Goal: Check status

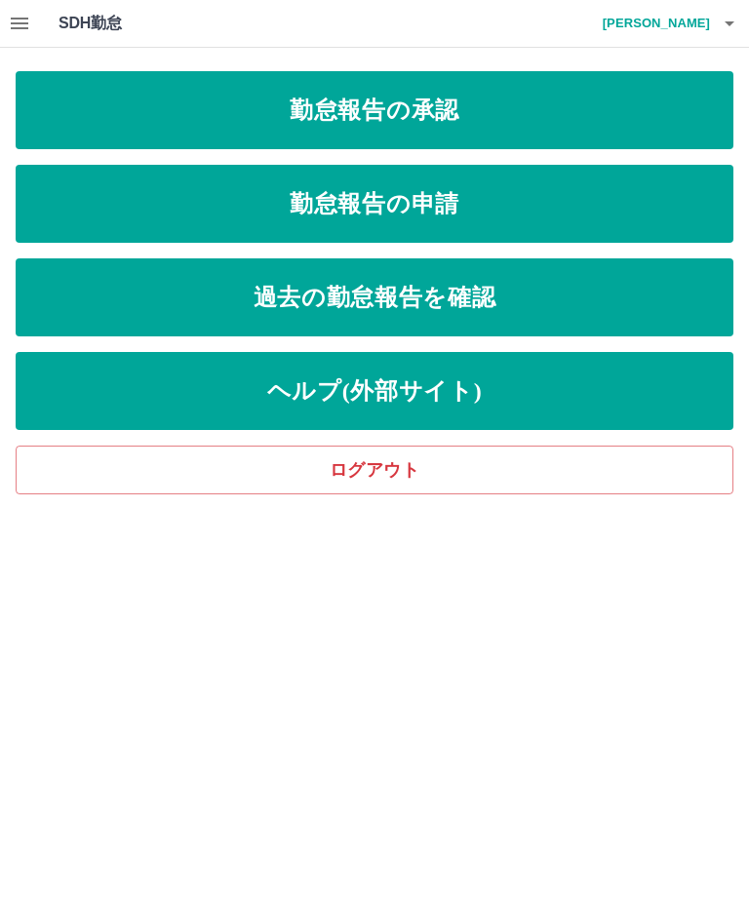
click at [444, 297] on link "過去の勤怠報告を確認" at bounding box center [374, 297] width 717 height 78
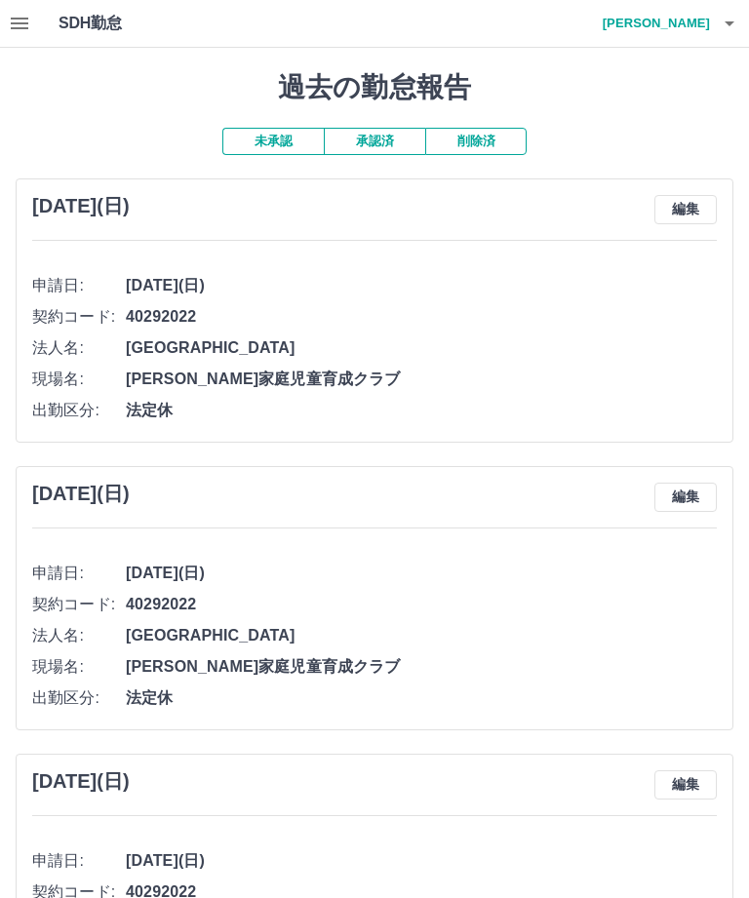
click at [399, 128] on button "承認済" at bounding box center [374, 141] width 101 height 27
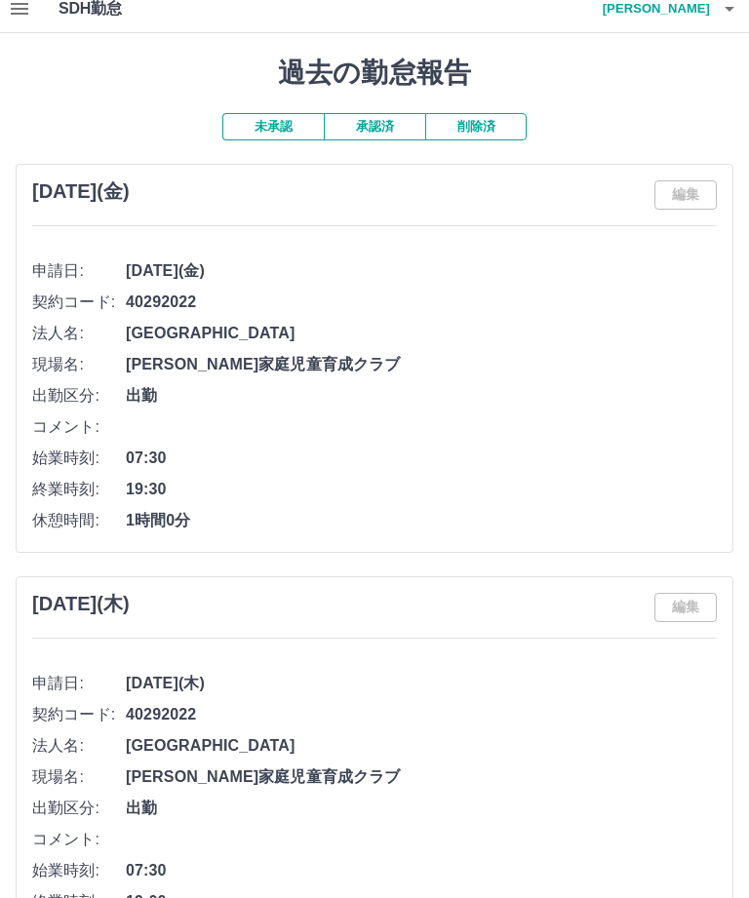
scroll to position [9, 0]
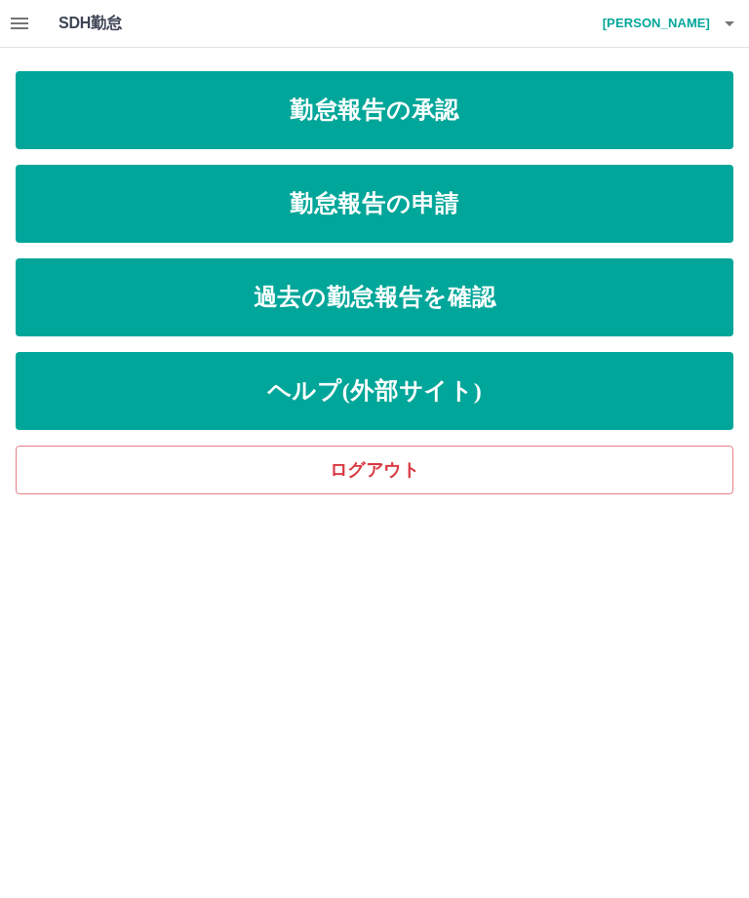
click at [726, 24] on icon "button" at bounding box center [728, 23] width 23 height 23
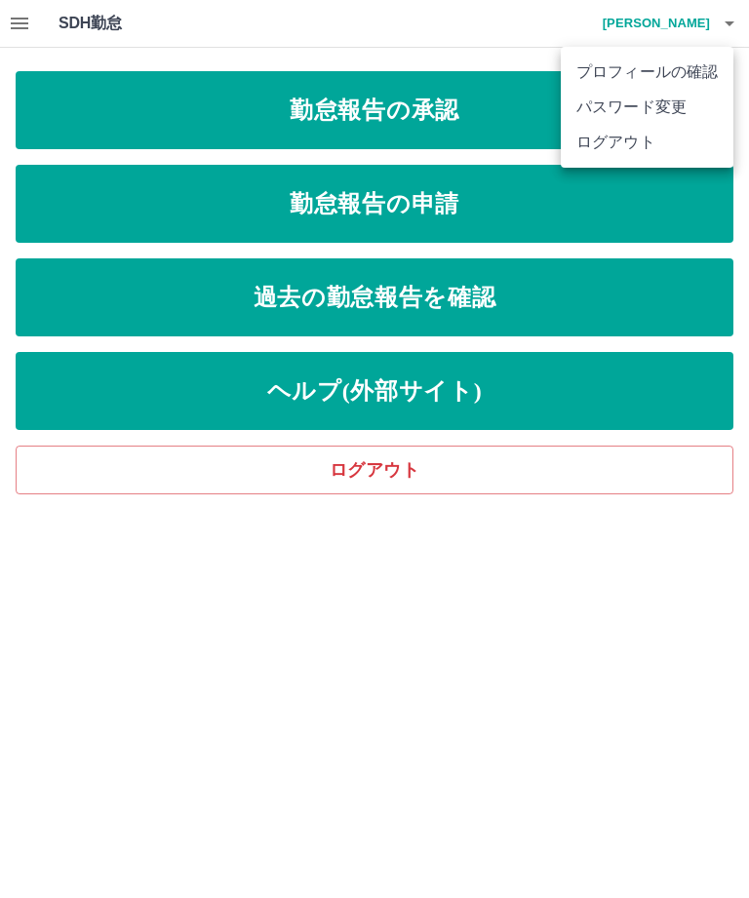
click at [649, 152] on li "ログアウト" at bounding box center [646, 142] width 173 height 35
